Goal: Task Accomplishment & Management: Manage account settings

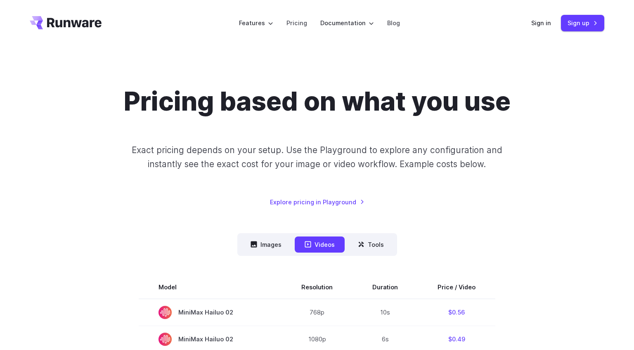
click at [544, 24] on link "Sign in" at bounding box center [541, 22] width 20 height 9
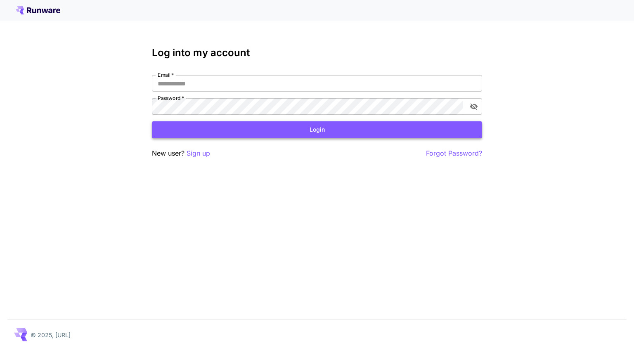
type input "**********"
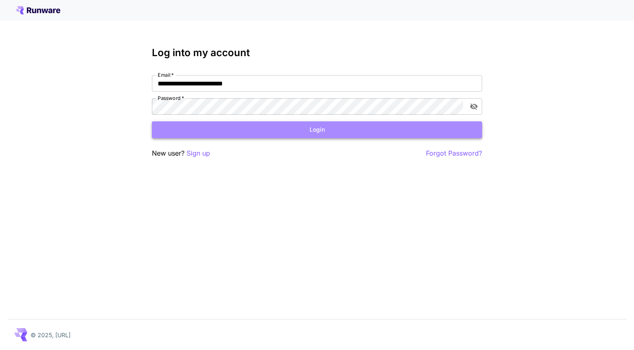
click at [298, 134] on button "Login" at bounding box center [317, 129] width 330 height 17
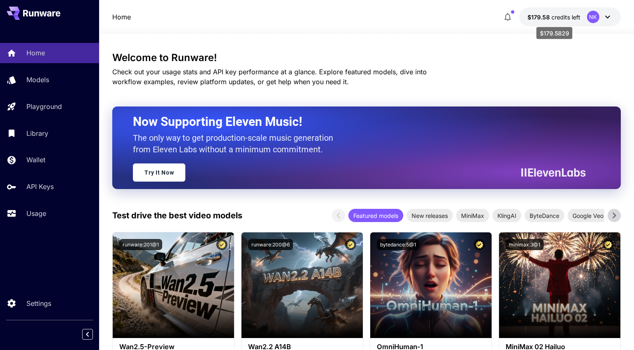
click at [555, 16] on span "credits left" at bounding box center [565, 17] width 29 height 7
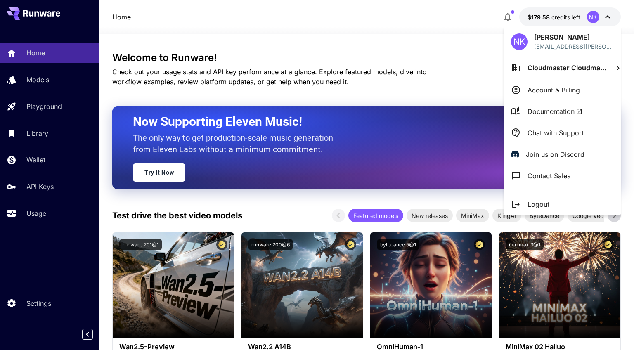
click at [555, 16] on div at bounding box center [317, 175] width 634 height 350
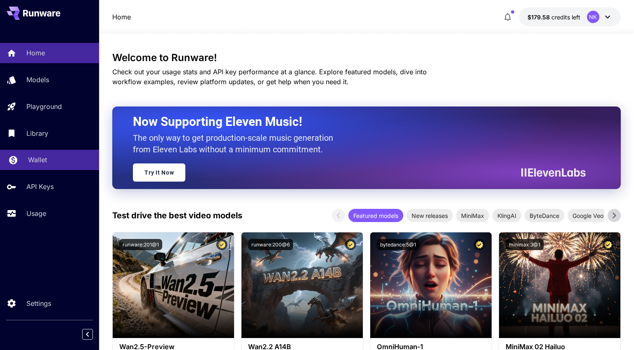
click at [43, 161] on p "Wallet" at bounding box center [37, 160] width 19 height 10
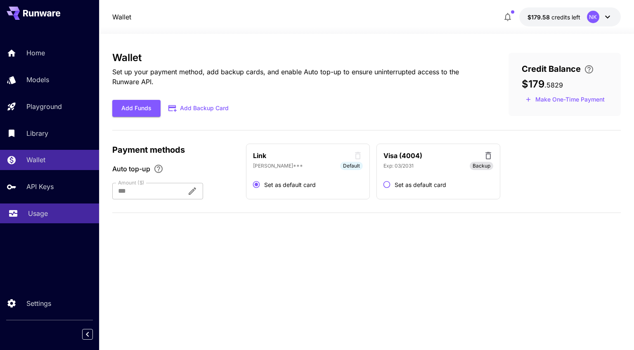
click at [45, 215] on p "Usage" at bounding box center [38, 213] width 20 height 10
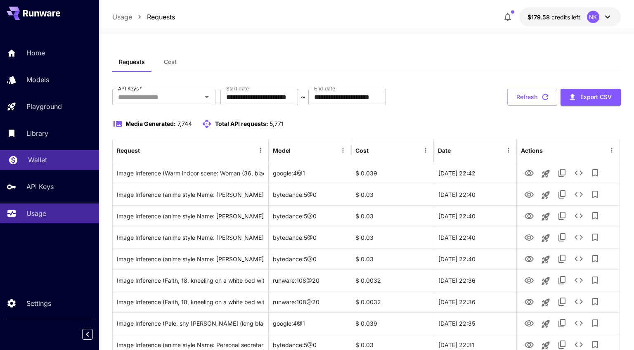
click at [39, 159] on p "Wallet" at bounding box center [37, 160] width 19 height 10
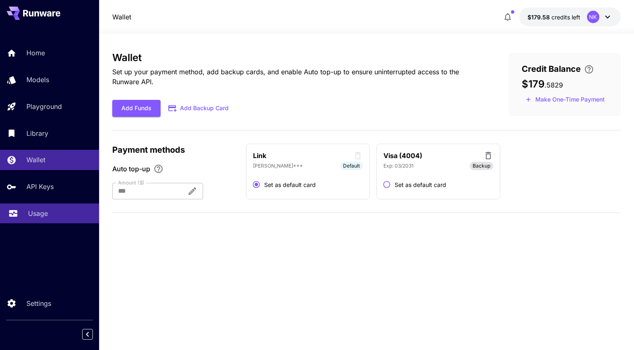
click at [46, 218] on p "Usage" at bounding box center [38, 213] width 20 height 10
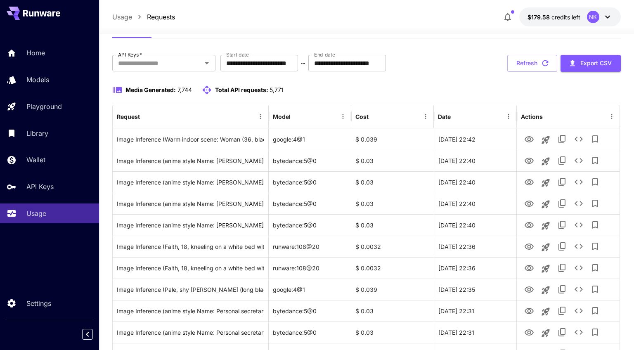
scroll to position [57, 0]
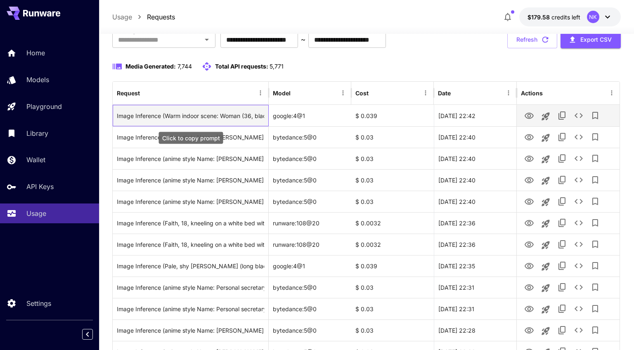
click at [228, 117] on div "Image Inference (Warm indoor scene: Woman (36, black hair, off-shoulder sweater…" at bounding box center [190, 115] width 147 height 21
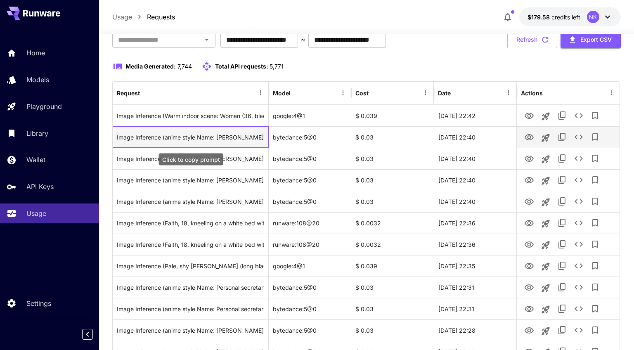
click at [240, 137] on div "Image Inference (anime style Name: [PERSON_NAME] Gender: [DEMOGRAPHIC_DATA] App…" at bounding box center [190, 137] width 147 height 21
